Goal: Transaction & Acquisition: Purchase product/service

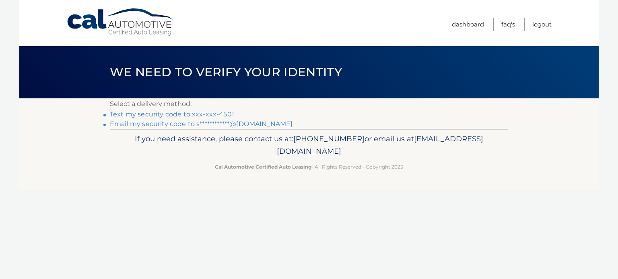
click at [172, 114] on link "Text my security code to xxx-xxx-4501" at bounding box center [172, 115] width 124 height 8
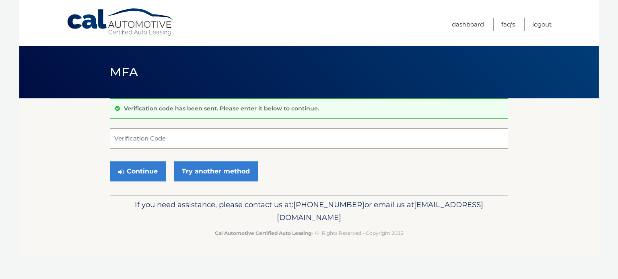
click at [162, 138] on input "Verification Code" at bounding box center [309, 139] width 398 height 20
type input "832326"
click at [110, 162] on button "Continue" at bounding box center [138, 172] width 56 height 20
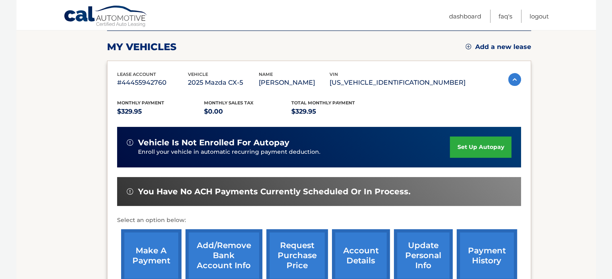
scroll to position [135, 0]
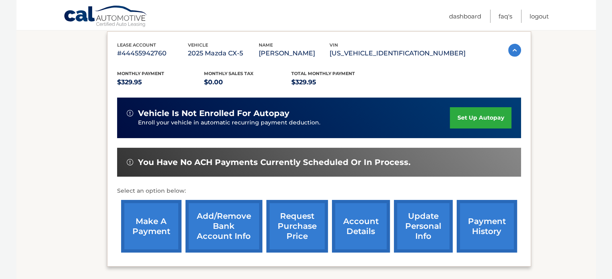
click at [166, 220] on link "make a payment" at bounding box center [151, 226] width 60 height 53
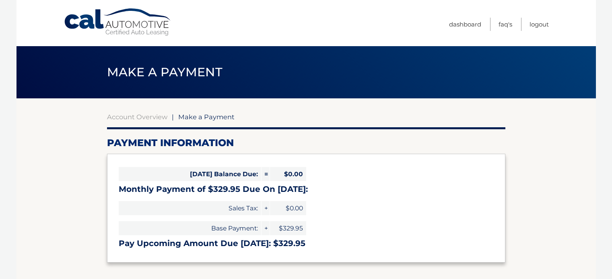
select select "YzAwMWU4OTMtZGY3Yi00MzZjLTk3MTItZWM2NGRkYzg2OWZh"
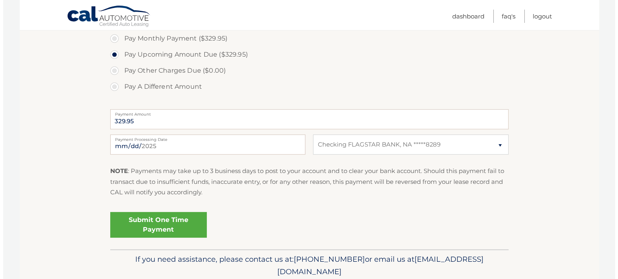
scroll to position [264, 0]
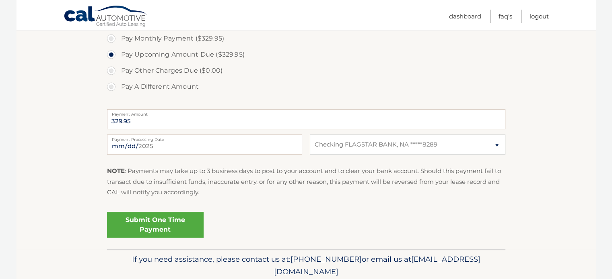
click at [167, 226] on link "Submit One Time Payment" at bounding box center [155, 225] width 97 height 26
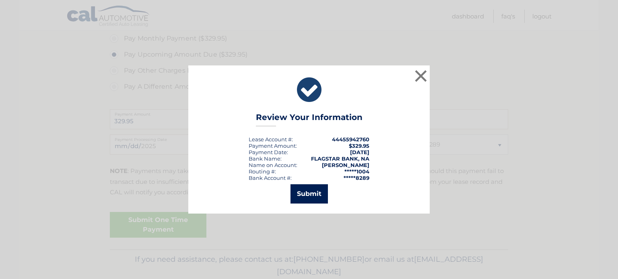
click at [309, 188] on button "Submit" at bounding box center [308, 194] width 37 height 19
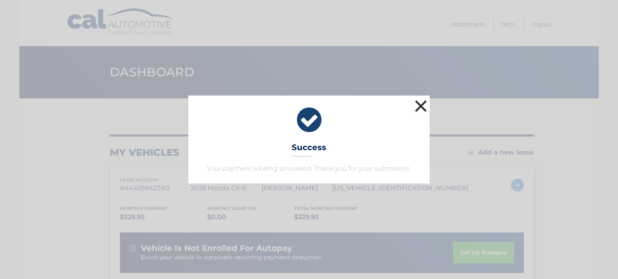
click at [417, 105] on button "×" at bounding box center [421, 106] width 16 height 16
